Goal: Check status: Check status

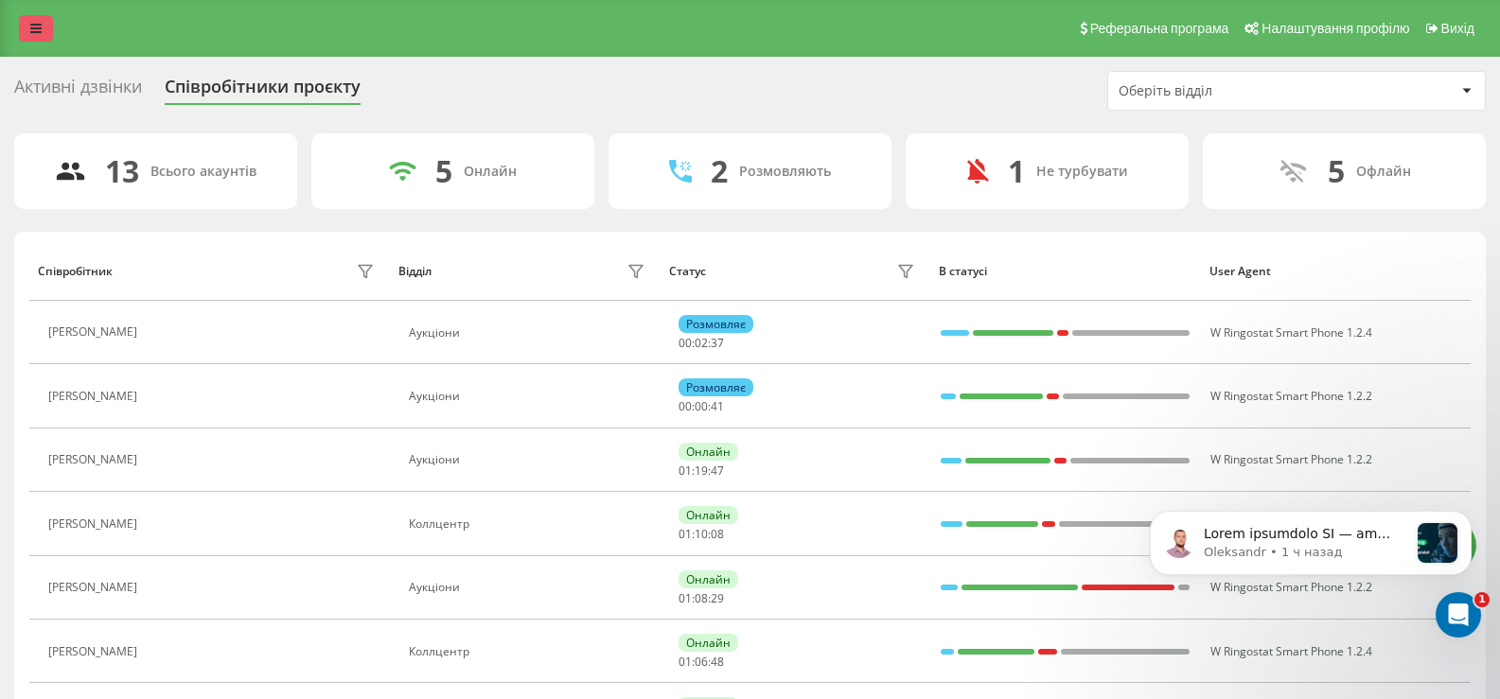
click at [46, 26] on link at bounding box center [36, 28] width 34 height 26
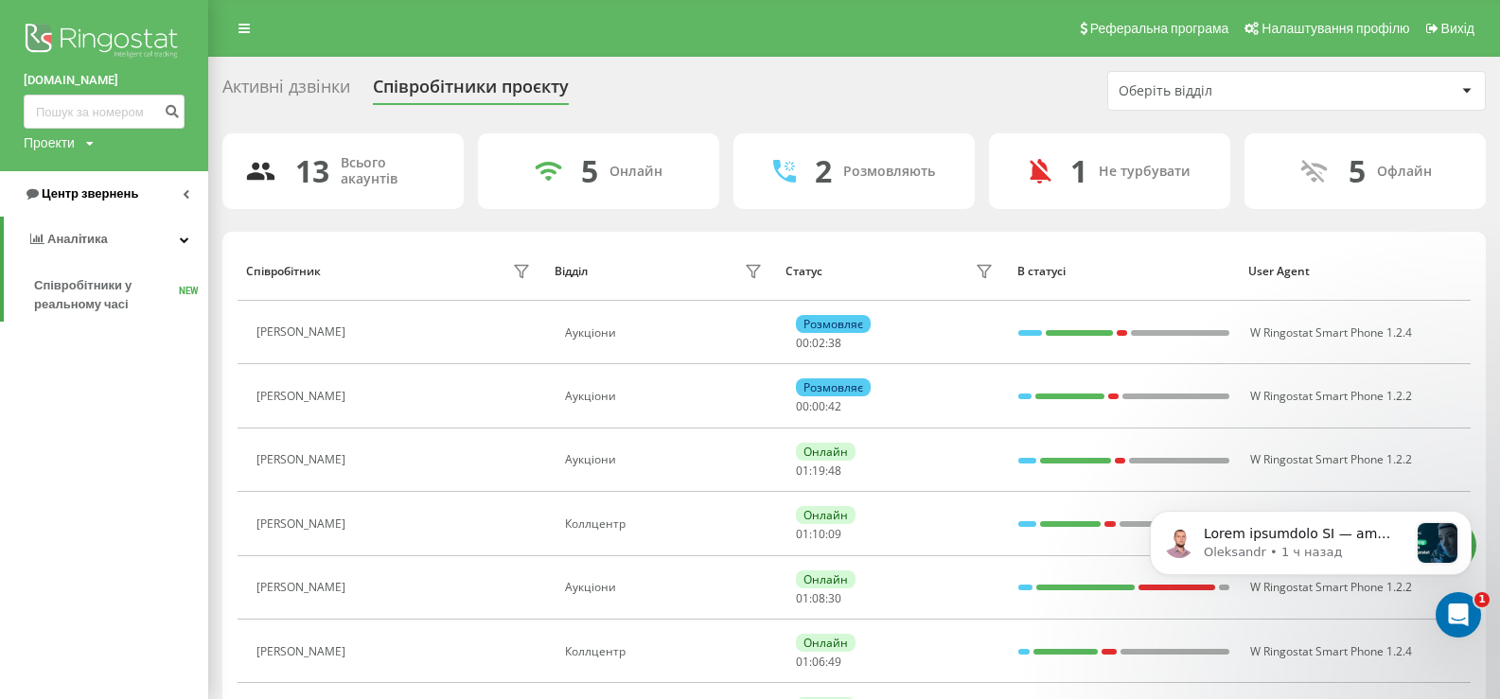
click at [78, 192] on span "Центр звернень" at bounding box center [90, 193] width 97 height 14
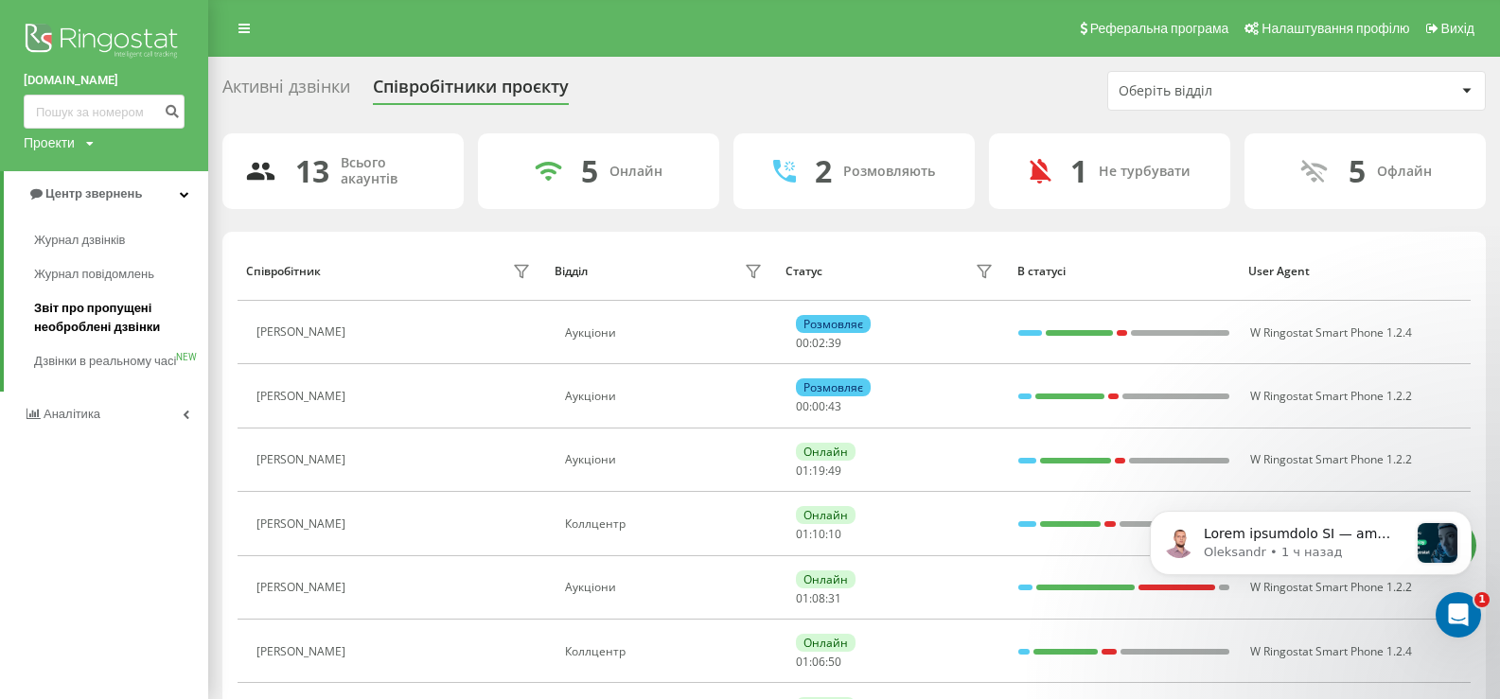
click at [70, 316] on span "Звіт про пропущені необроблені дзвінки" at bounding box center [116, 318] width 165 height 38
